Goal: Information Seeking & Learning: Find specific fact

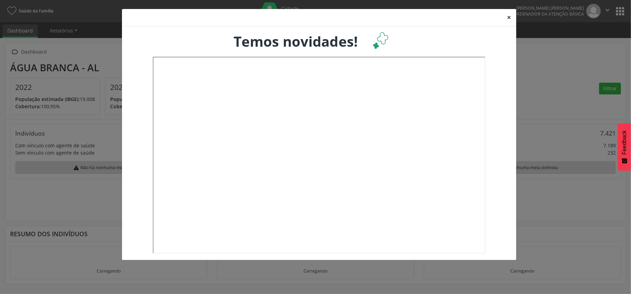
click at [510, 16] on button "×" at bounding box center [509, 17] width 14 height 17
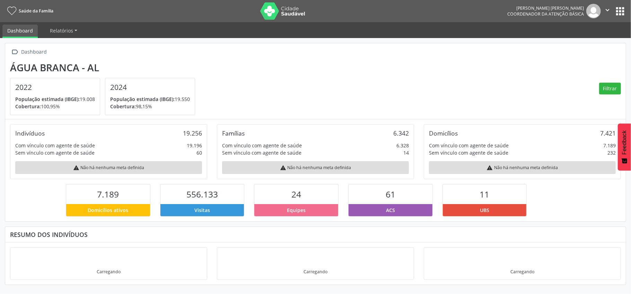
click at [619, 8] on button "apps" at bounding box center [620, 11] width 12 height 12
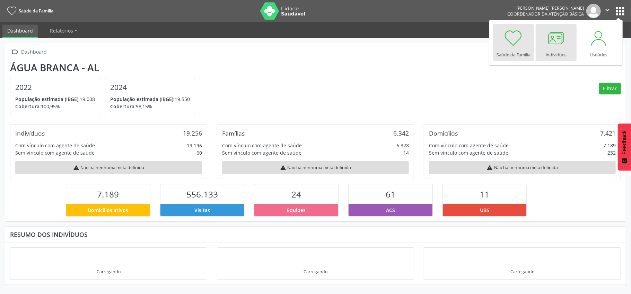
click at [550, 41] on div at bounding box center [556, 38] width 21 height 21
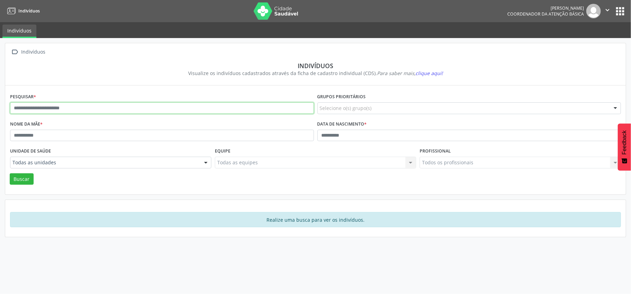
click at [26, 107] on input "text" at bounding box center [162, 109] width 304 height 12
type input "**********"
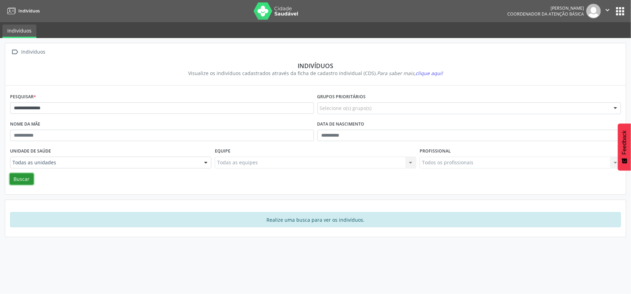
click at [19, 178] on button "Buscar" at bounding box center [22, 180] width 24 height 12
